Goal: Check status: Check status

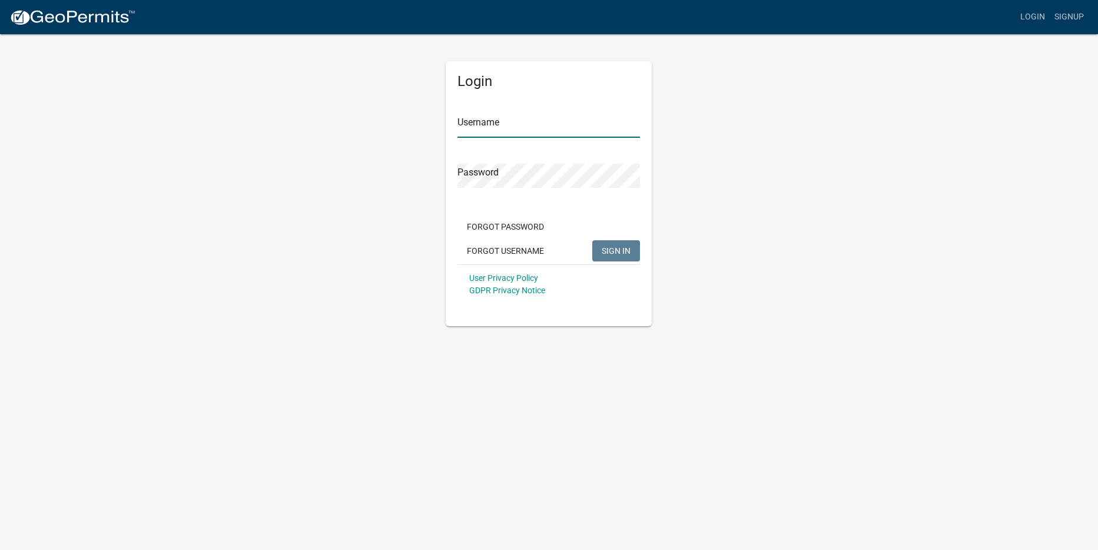
type input "kmharper"
click at [616, 255] on span "SIGN IN" at bounding box center [616, 249] width 29 height 9
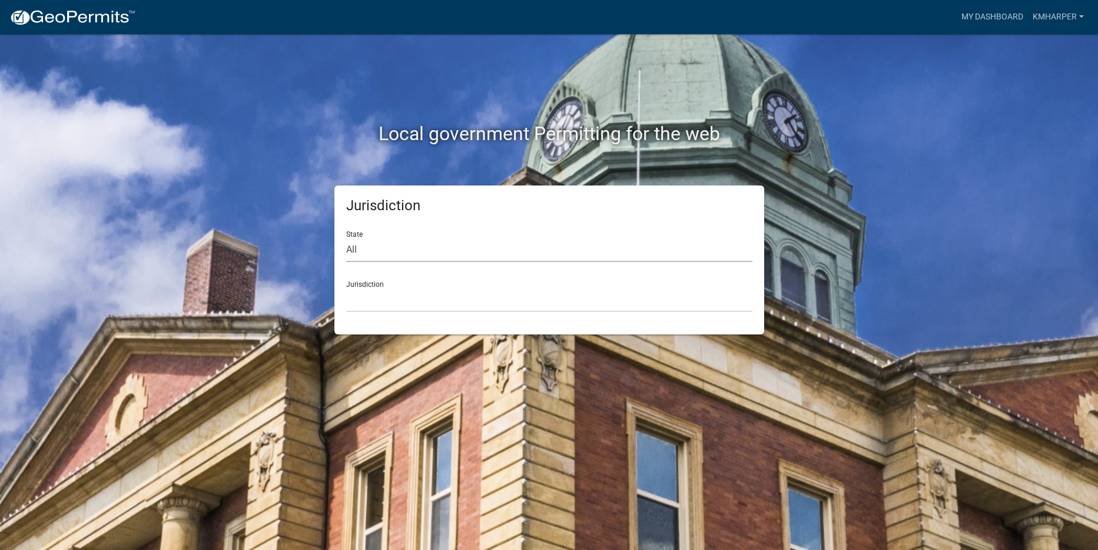
click at [383, 245] on select "All [US_STATE] [US_STATE] [US_STATE] [US_STATE] [US_STATE] [US_STATE] [US_STATE…" at bounding box center [549, 250] width 406 height 24
select select "[US_STATE]"
click at [346, 238] on select "All [US_STATE] [US_STATE] [US_STATE] [US_STATE] [US_STATE] [US_STATE] [US_STATE…" at bounding box center [549, 250] width 406 height 24
drag, startPoint x: 380, startPoint y: 292, endPoint x: 390, endPoint y: 292, distance: 10.6
click at [380, 292] on select "[GEOGRAPHIC_DATA], [US_STATE] [GEOGRAPHIC_DATA], [US_STATE]" at bounding box center [549, 300] width 406 height 24
